Goal: Task Accomplishment & Management: Manage account settings

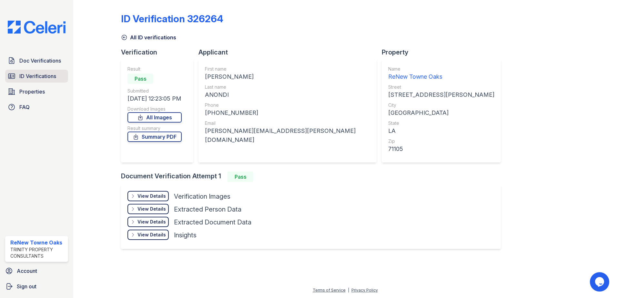
click at [45, 77] on span "ID Verifications" at bounding box center [37, 76] width 37 height 8
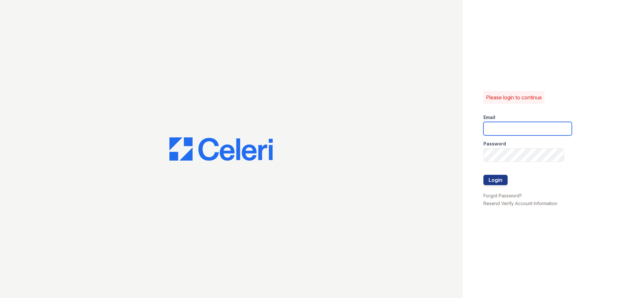
click at [520, 130] on input "email" at bounding box center [528, 129] width 88 height 14
type input "renewtowneoaks@trinity-pm.com"
click at [490, 184] on button "Login" at bounding box center [496, 180] width 24 height 10
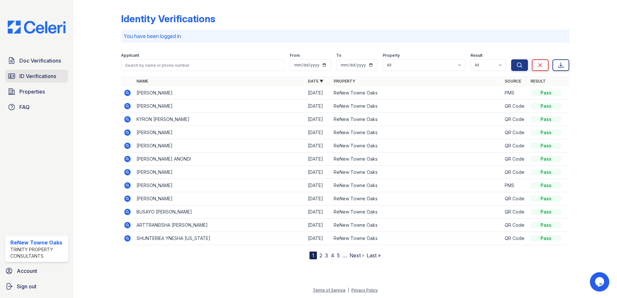
click at [35, 79] on span "ID Verifications" at bounding box center [37, 76] width 37 height 8
